Goal: Information Seeking & Learning: Learn about a topic

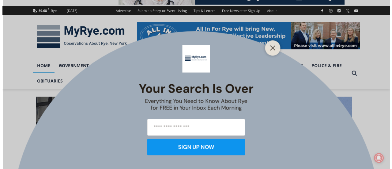
scroll to position [77, 0]
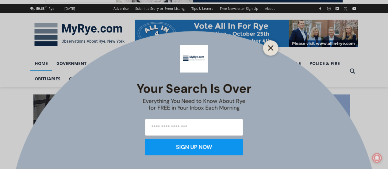
click at [270, 48] on line "Close" at bounding box center [270, 48] width 4 height 4
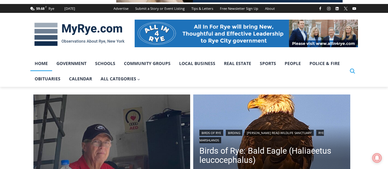
click at [352, 70] on icon "Search" at bounding box center [352, 71] width 6 height 6
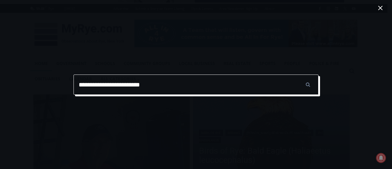
type input "**********"
click at [297, 74] on input "******" at bounding box center [307, 84] width 21 height 20
click at [161, 87] on input "**********" at bounding box center [196, 84] width 245 height 20
click at [297, 74] on input "******" at bounding box center [307, 84] width 21 height 20
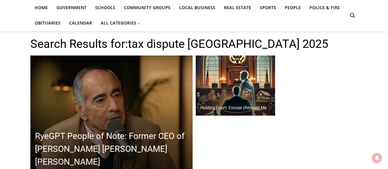
scroll to position [133, 0]
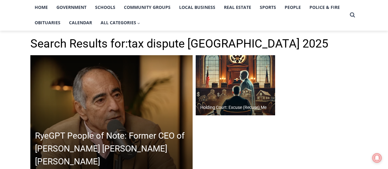
click at [234, 90] on img at bounding box center [236, 85] width 80 height 60
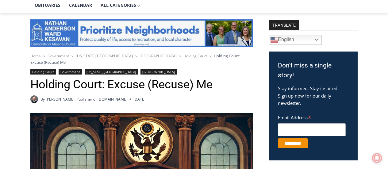
scroll to position [134, 0]
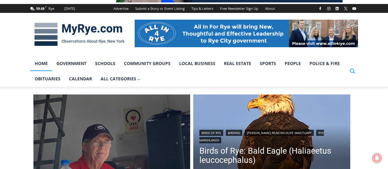
click at [352, 70] on icon "Search" at bounding box center [352, 71] width 6 height 6
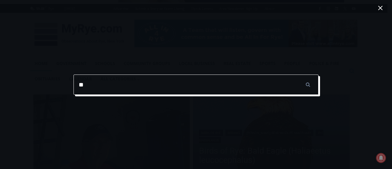
type input "*"
type input "**********"
click at [297, 74] on input "******" at bounding box center [307, 84] width 21 height 20
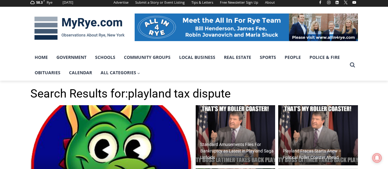
scroll to position [83, 0]
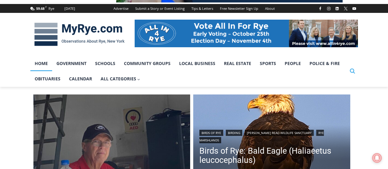
click at [352, 70] on icon "Search" at bounding box center [352, 71] width 6 height 6
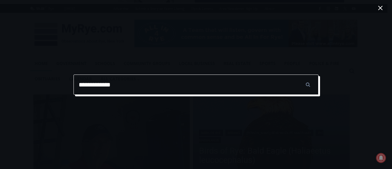
type input "**********"
click at [297, 74] on input "******" at bounding box center [307, 84] width 21 height 20
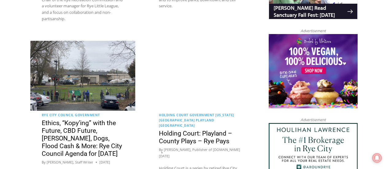
scroll to position [628, 0]
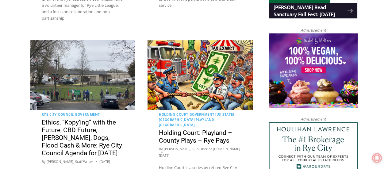
click at [24, 141] on div "Search Results for: playland tax Q&A with City Council Candidate James Ward Tuc…" at bounding box center [194, 114] width 388 height 1157
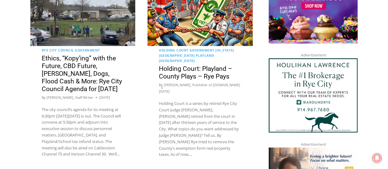
scroll to position [692, 0]
click at [378, 74] on div "Search Results for: playland tax Q&A with City Council Candidate James Ward Tuc…" at bounding box center [194, 50] width 388 height 1157
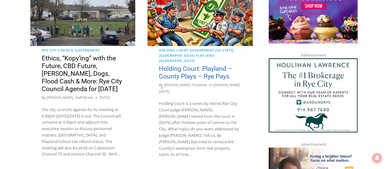
click at [181, 74] on link "Holding Court: Playland – County Plays – Rye Pays" at bounding box center [195, 72] width 73 height 15
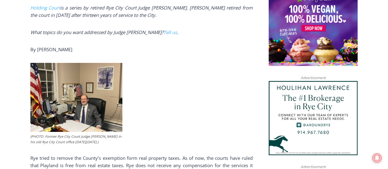
scroll to position [452, 0]
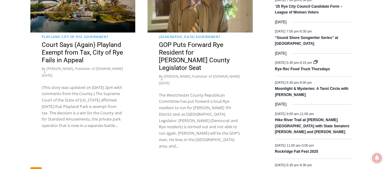
scroll to position [1119, 0]
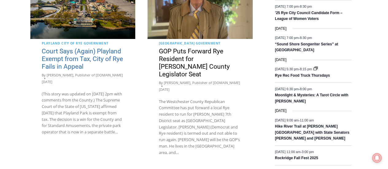
click at [95, 57] on link "Court Says (Again) Playland Exempt from Tax, City of Rye Fails in Appeal" at bounding box center [82, 59] width 81 height 23
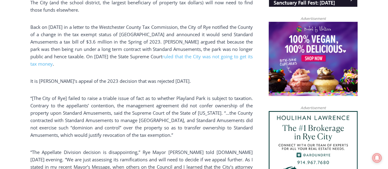
scroll to position [486, 0]
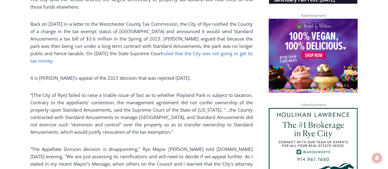
click at [215, 54] on link "ruled that the City was not going to get its tax money" at bounding box center [141, 56] width 222 height 13
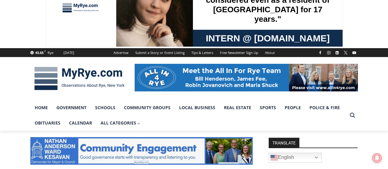
scroll to position [33, 0]
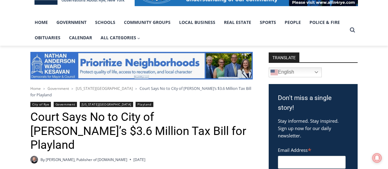
scroll to position [128, 0]
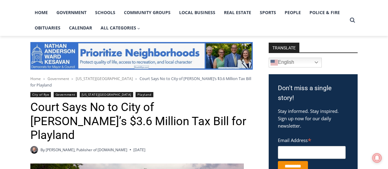
drag, startPoint x: 0, startPoint y: 0, endPoint x: 390, endPoint y: 26, distance: 391.1
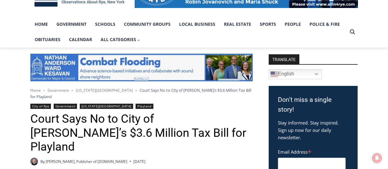
scroll to position [116, 0]
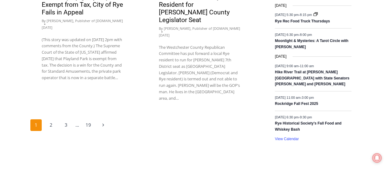
scroll to position [1173, 0]
click at [51, 119] on link "2" at bounding box center [51, 125] width 12 height 12
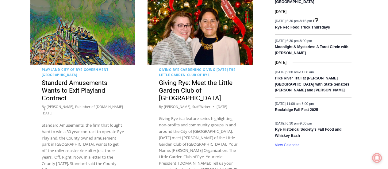
scroll to position [1165, 0]
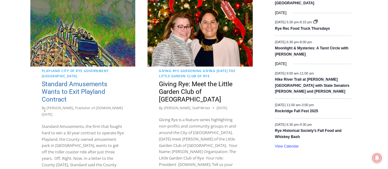
click at [63, 80] on link "Standard Amusements Wants to Exit Playland Contract" at bounding box center [75, 91] width 66 height 23
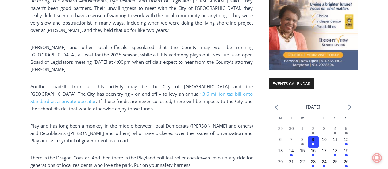
scroll to position [684, 0]
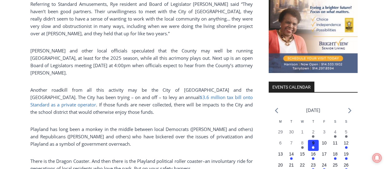
click at [187, 94] on span "$3.6 million tax bill onto Standard as a private operator" at bounding box center [141, 100] width 222 height 13
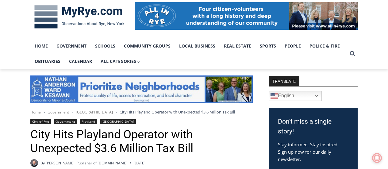
scroll to position [94, 0]
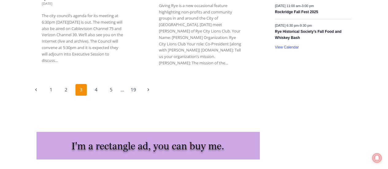
scroll to position [1265, 0]
click at [96, 84] on link "4" at bounding box center [96, 90] width 12 height 12
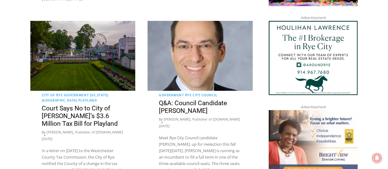
scroll to position [748, 0]
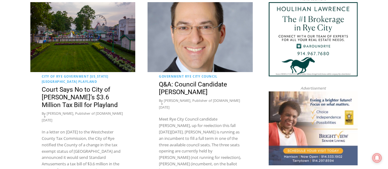
click at [249, 138] on article "Government Rye City Council Q&A: Council Candidate [PERSON_NAME] By [PERSON_NAM…" at bounding box center [199, 91] width 105 height 178
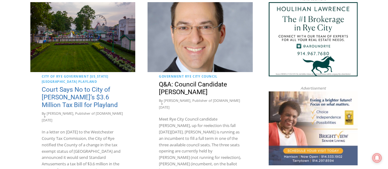
click at [64, 86] on link "Court Says No to City of [PERSON_NAME]’s $3.6 Million Tax Bill for Playland" at bounding box center [80, 97] width 76 height 23
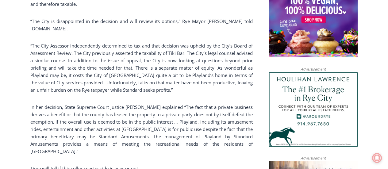
scroll to position [521, 0]
